Goal: Task Accomplishment & Management: Manage account settings

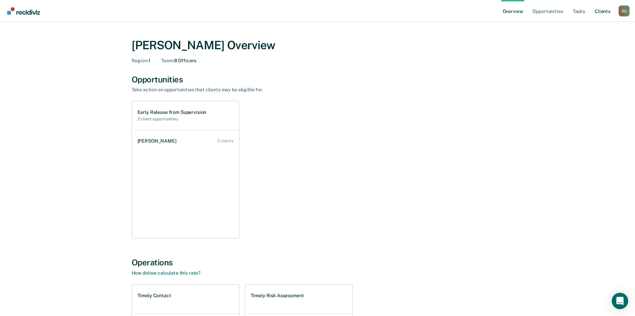
click at [601, 11] on link "Client s" at bounding box center [602, 11] width 18 height 22
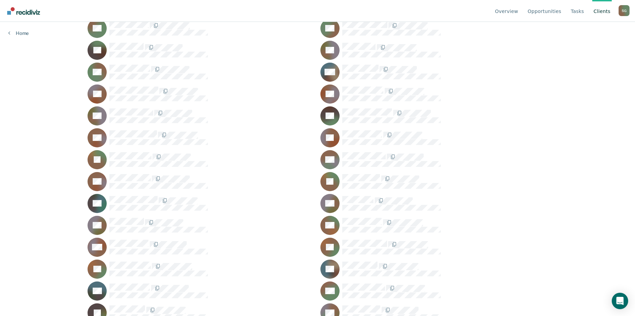
scroll to position [103, 0]
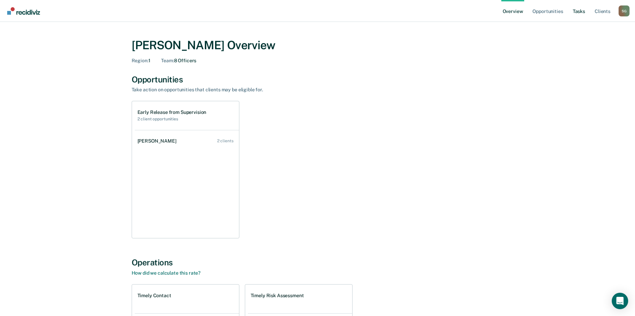
click at [584, 13] on link "Tasks" at bounding box center [578, 11] width 15 height 22
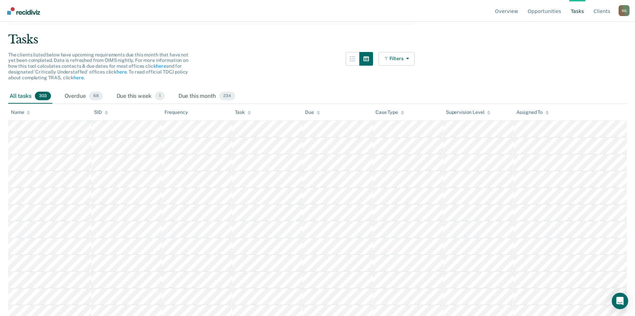
scroll to position [68, 0]
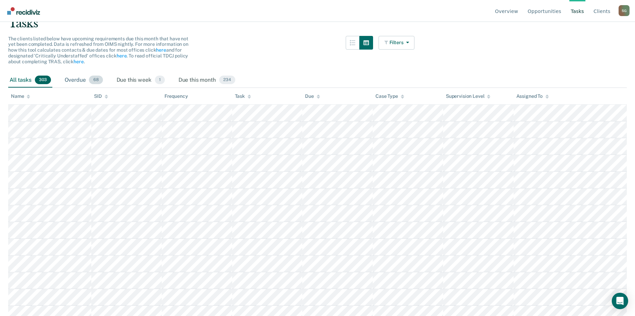
click at [79, 82] on div "Overdue 68" at bounding box center [83, 80] width 41 height 15
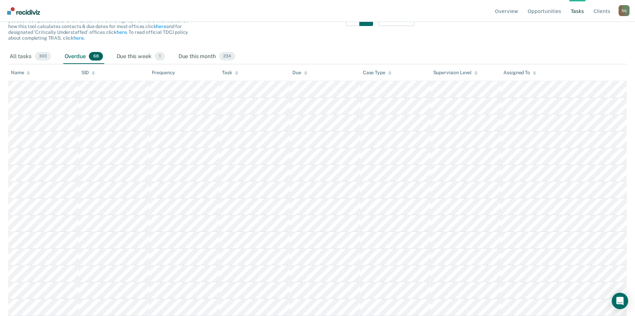
scroll to position [103, 0]
